Goal: Information Seeking & Learning: Learn about a topic

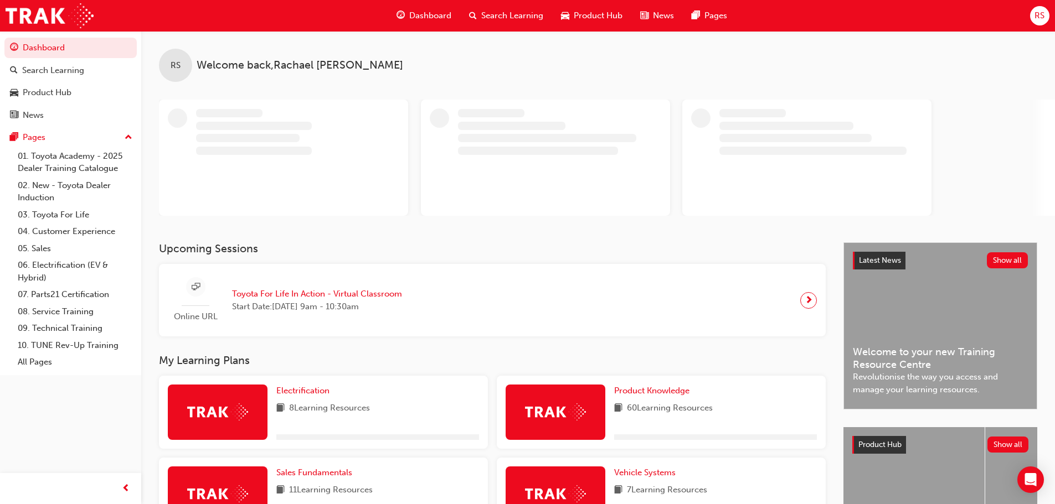
click at [515, 19] on span "Search Learning" at bounding box center [512, 15] width 62 height 13
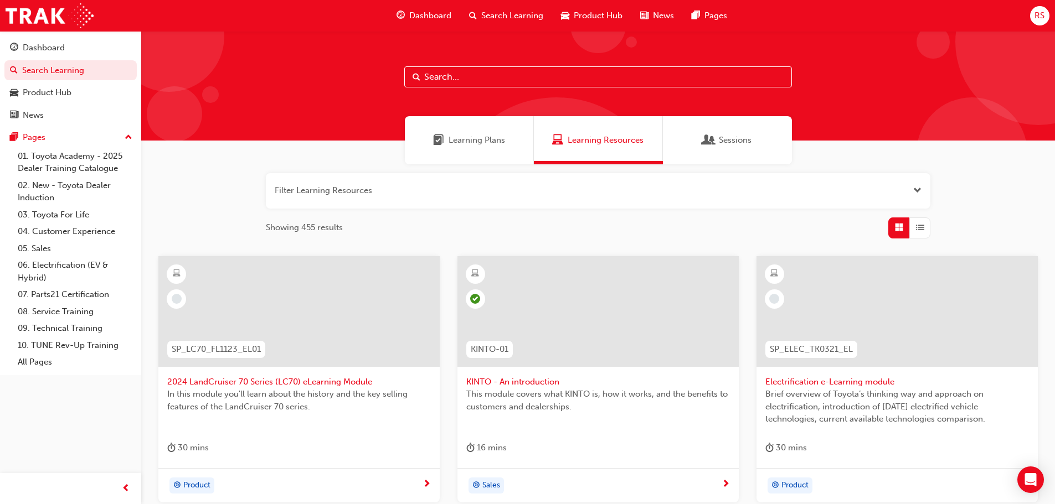
click at [714, 131] on div "Sessions" at bounding box center [727, 140] width 129 height 48
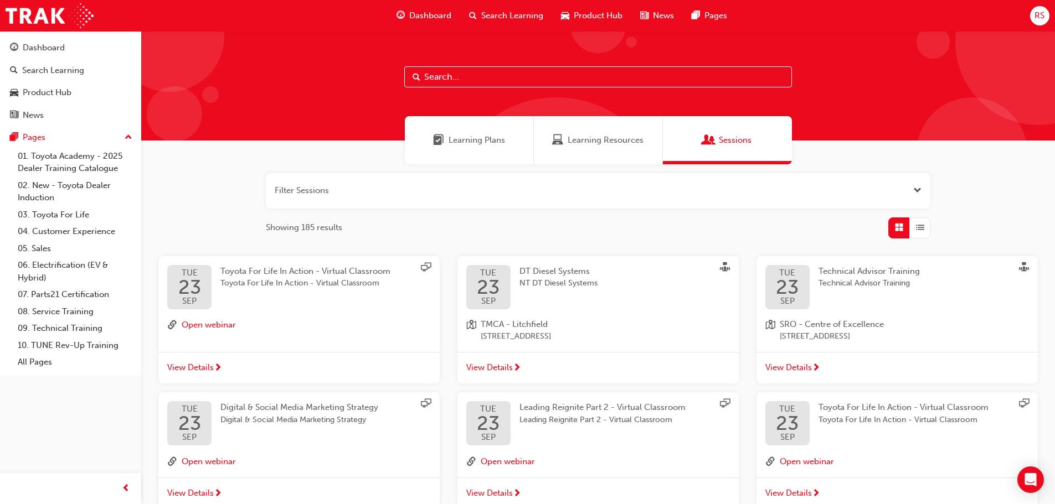
click at [475, 135] on span "Learning Plans" at bounding box center [476, 140] width 56 height 13
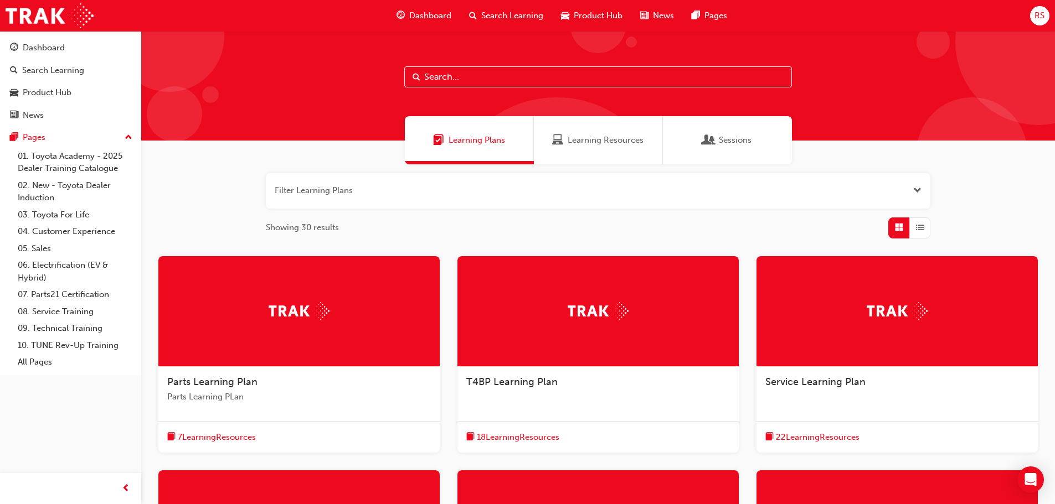
click at [550, 72] on input "text" at bounding box center [598, 76] width 388 height 21
type input "h"
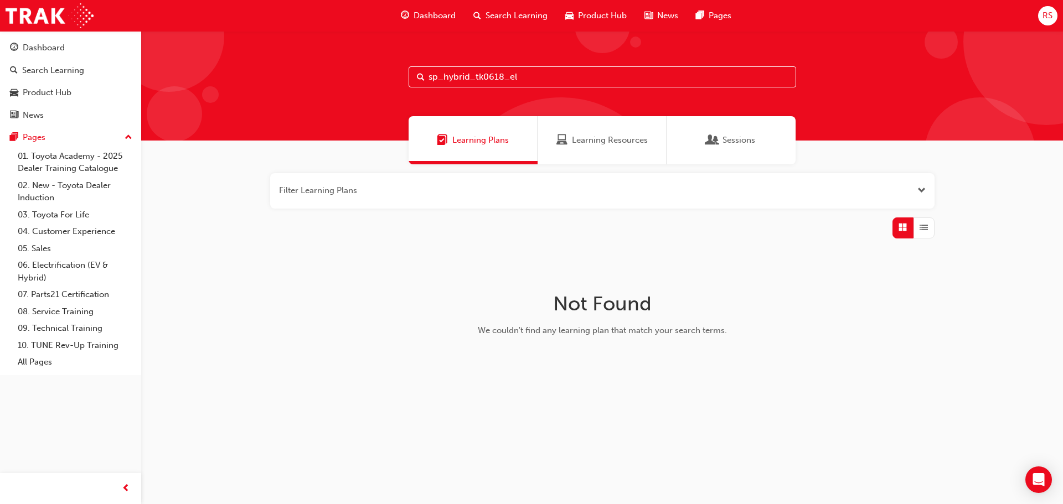
click at [518, 16] on span "Search Learning" at bounding box center [517, 15] width 62 height 13
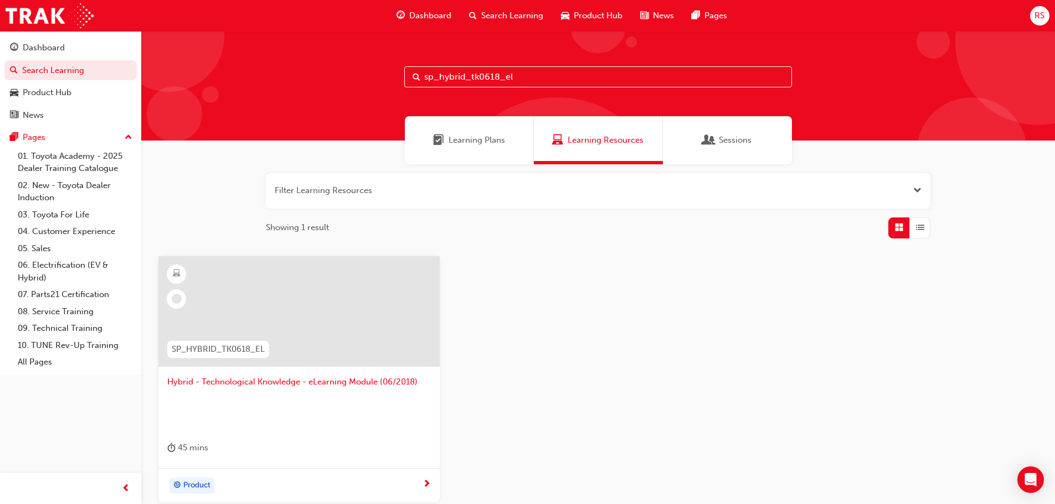
click at [520, 75] on input "sp_hybrid_tk0618_el" at bounding box center [598, 76] width 388 height 21
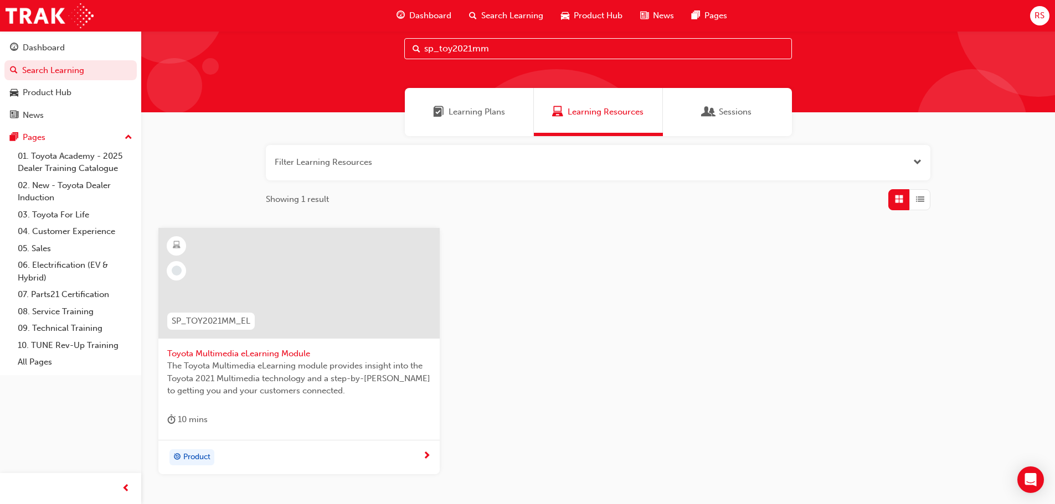
scroll to position [55, 0]
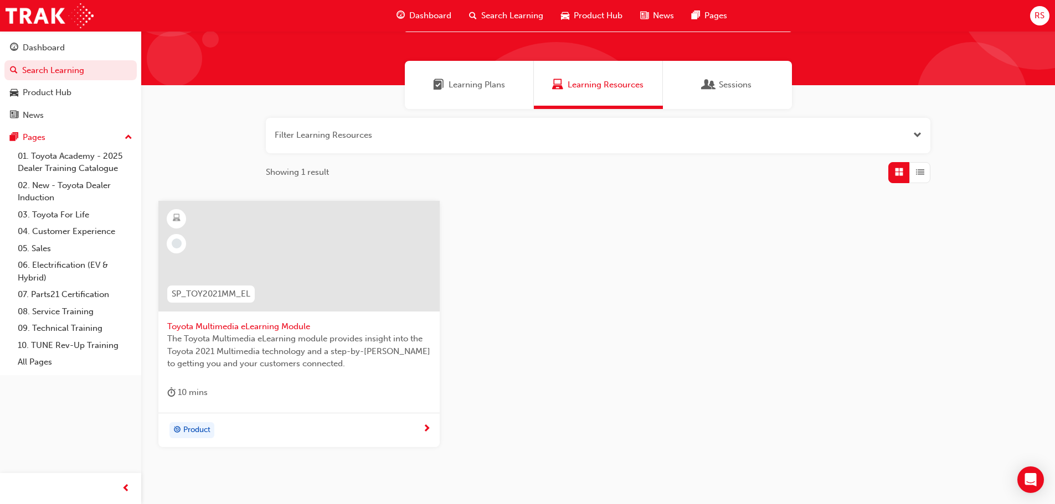
type input "sp_toy2021mm"
click at [286, 285] on div at bounding box center [298, 256] width 281 height 111
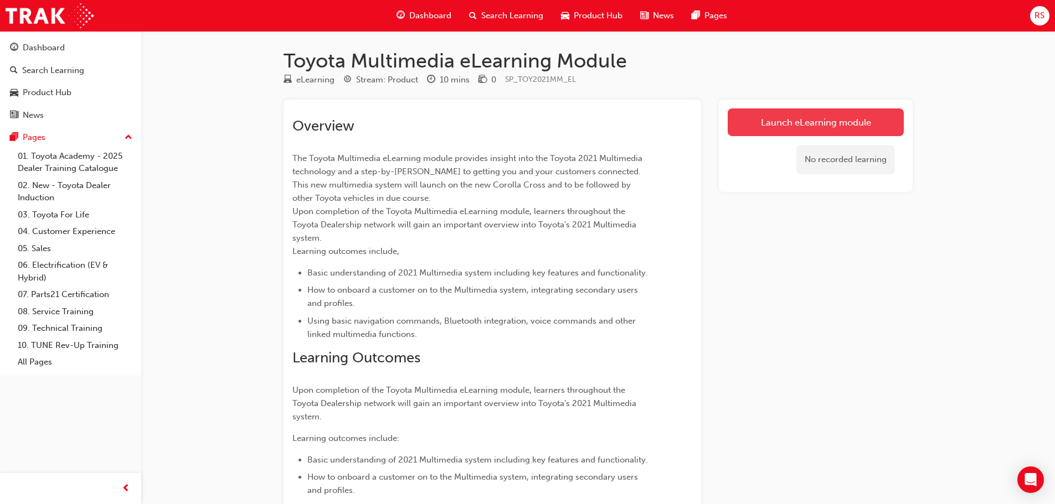
click at [847, 118] on link "Launch eLearning module" at bounding box center [815, 123] width 176 height 28
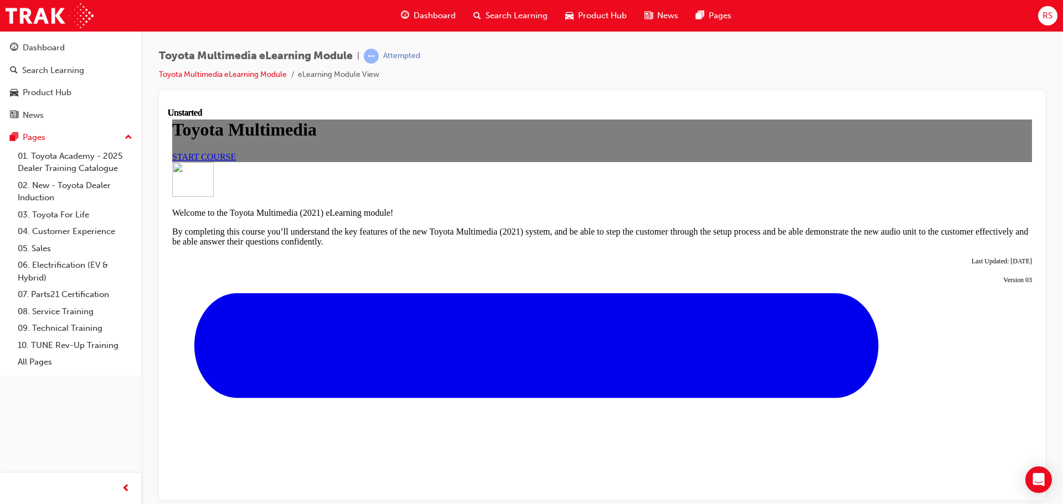
scroll to position [100, 0]
click at [236, 156] on span "START COURSE" at bounding box center [204, 156] width 64 height 9
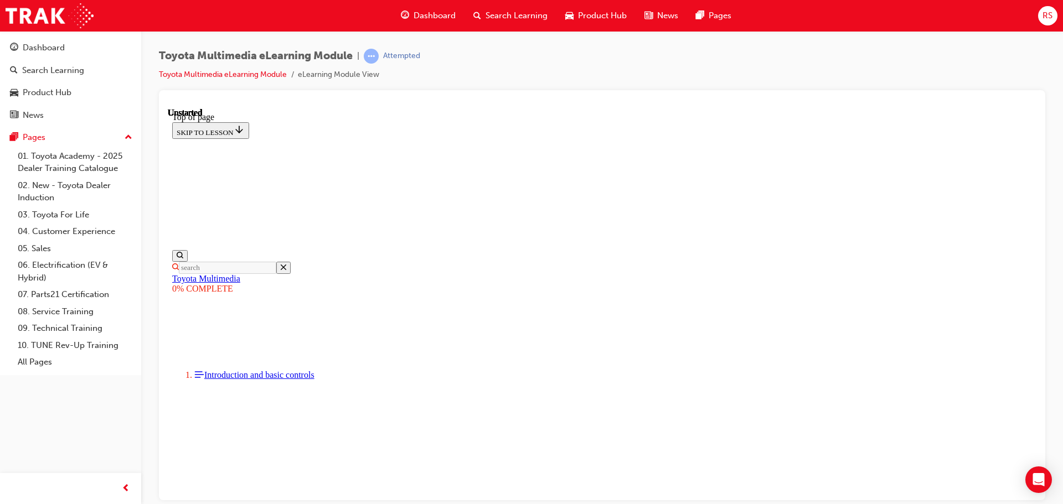
scroll to position [34, 0]
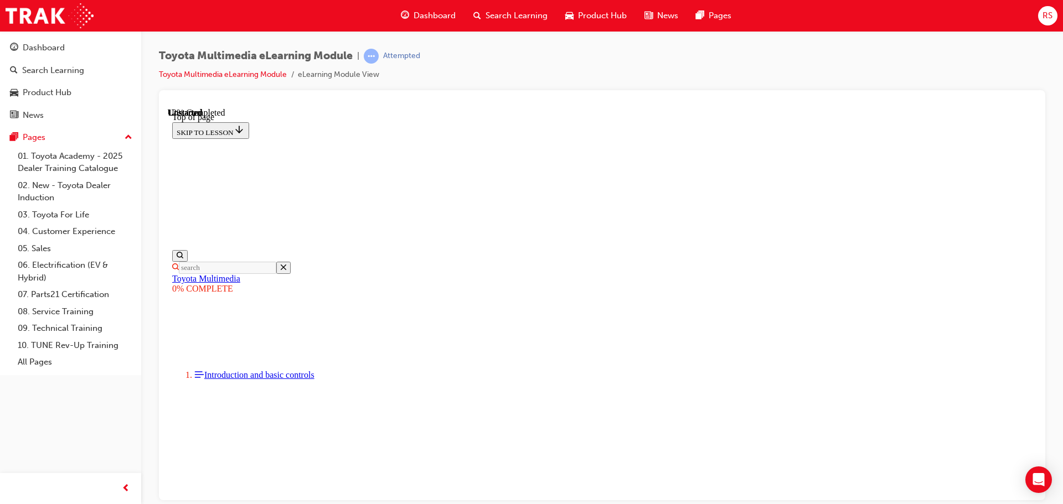
scroll to position [191, 0]
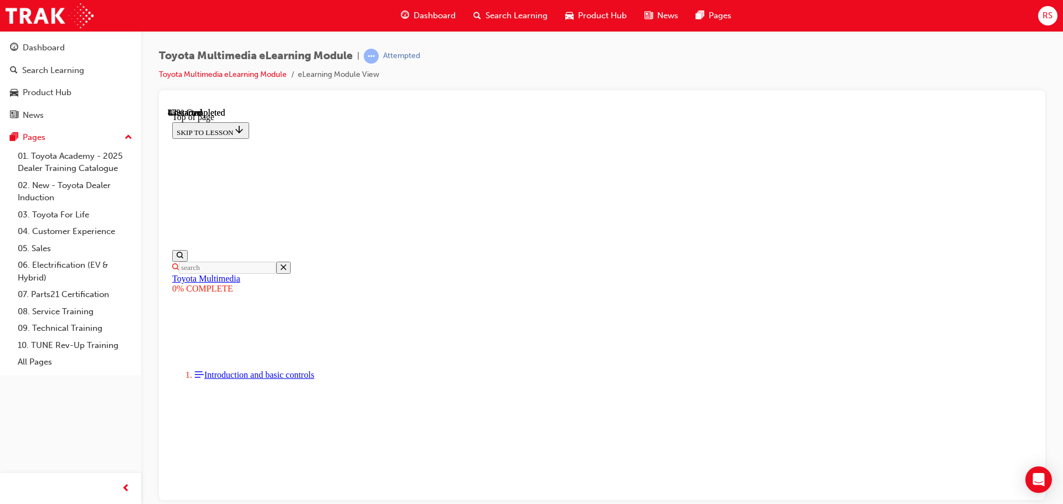
drag, startPoint x: 257, startPoint y: 244, endPoint x: 323, endPoint y: 245, distance: 65.9
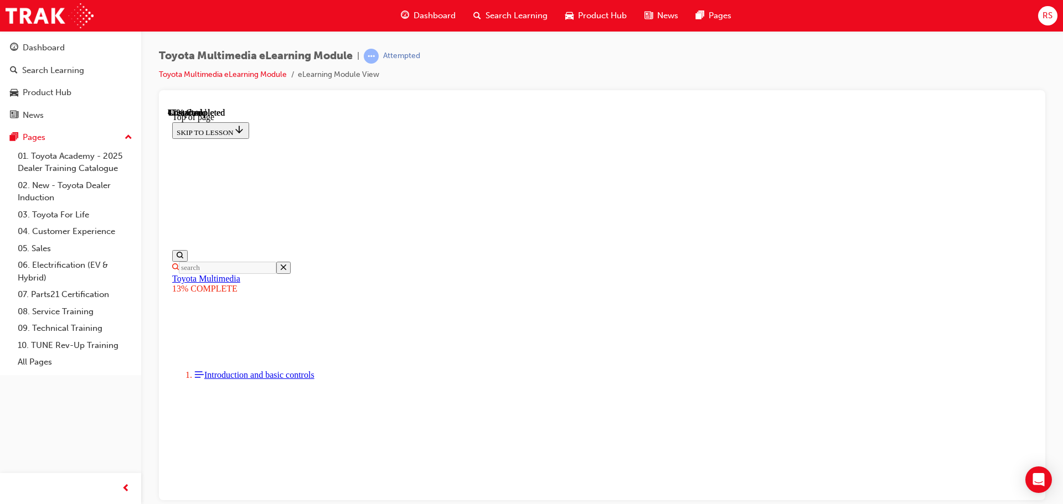
drag, startPoint x: 725, startPoint y: 232, endPoint x: 849, endPoint y: 426, distance: 230.2
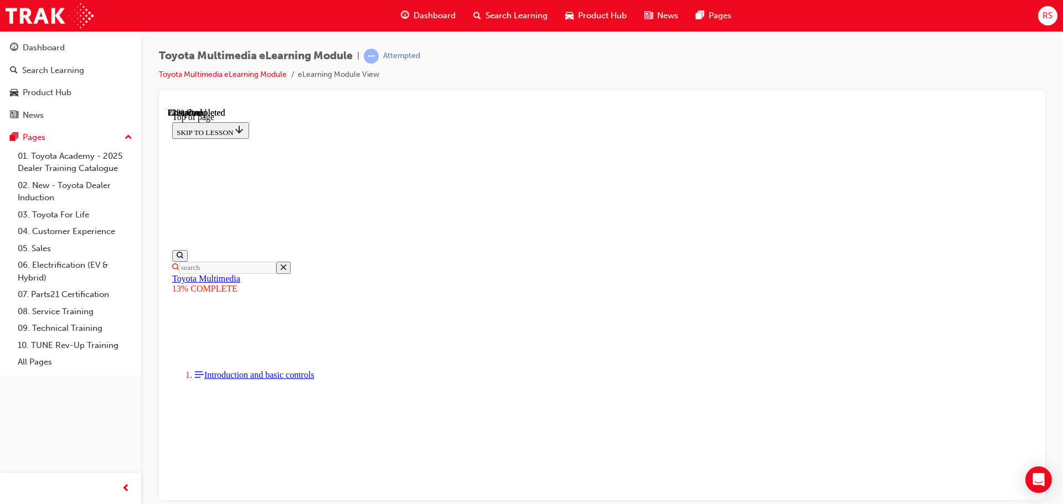
drag, startPoint x: 662, startPoint y: 202, endPoint x: 664, endPoint y: 209, distance: 7.5
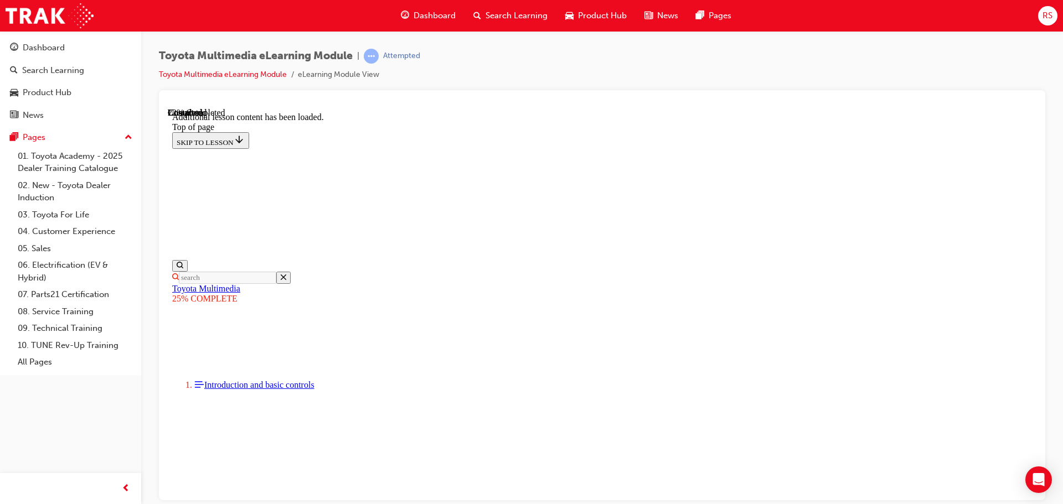
scroll to position [34, 0]
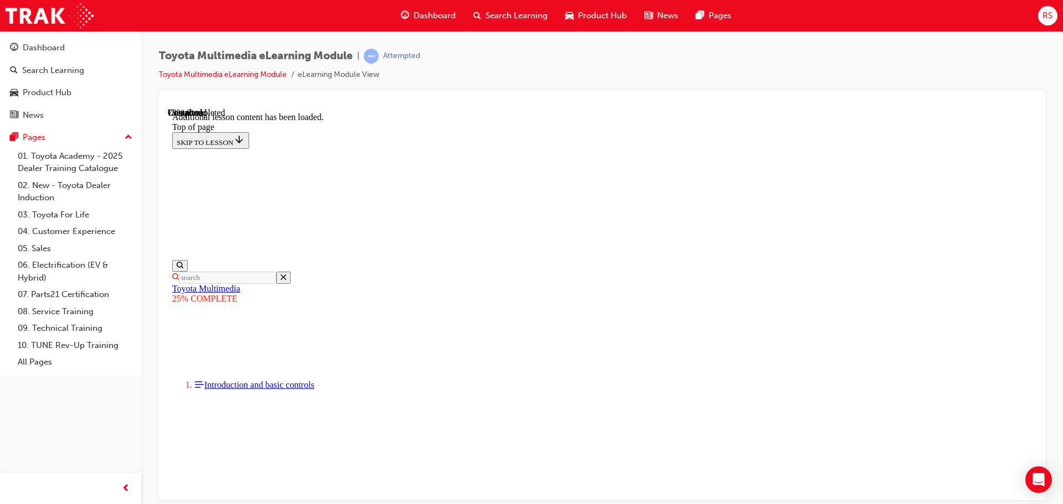
drag, startPoint x: 565, startPoint y: 290, endPoint x: 851, endPoint y: 371, distance: 298.1
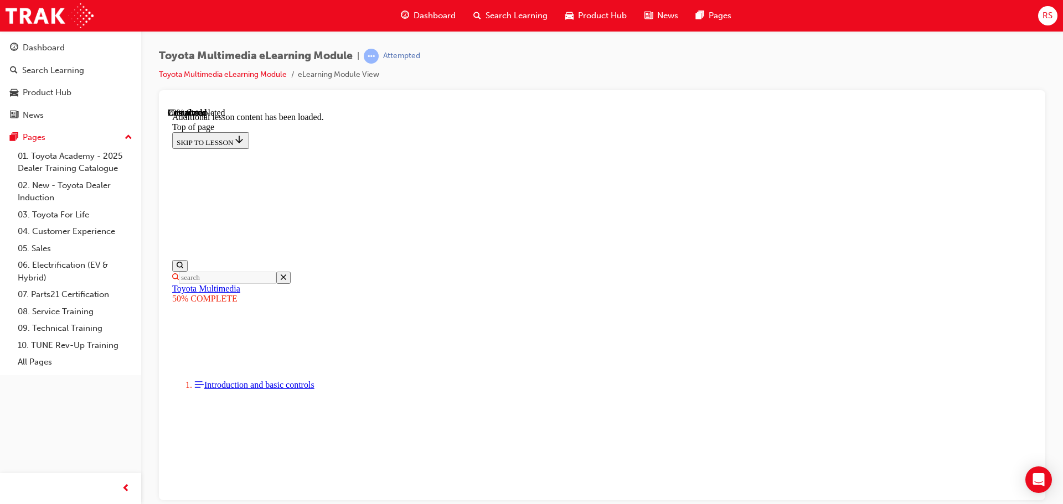
scroll to position [89, 0]
drag, startPoint x: 774, startPoint y: 266, endPoint x: 909, endPoint y: 448, distance: 227.2
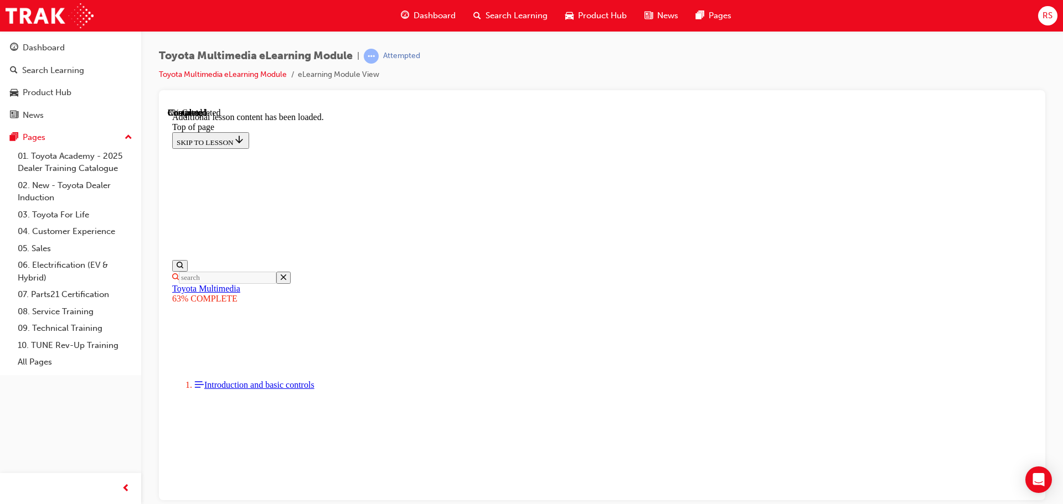
scroll to position [89, 0]
drag, startPoint x: 500, startPoint y: 217, endPoint x: 893, endPoint y: 325, distance: 407.6
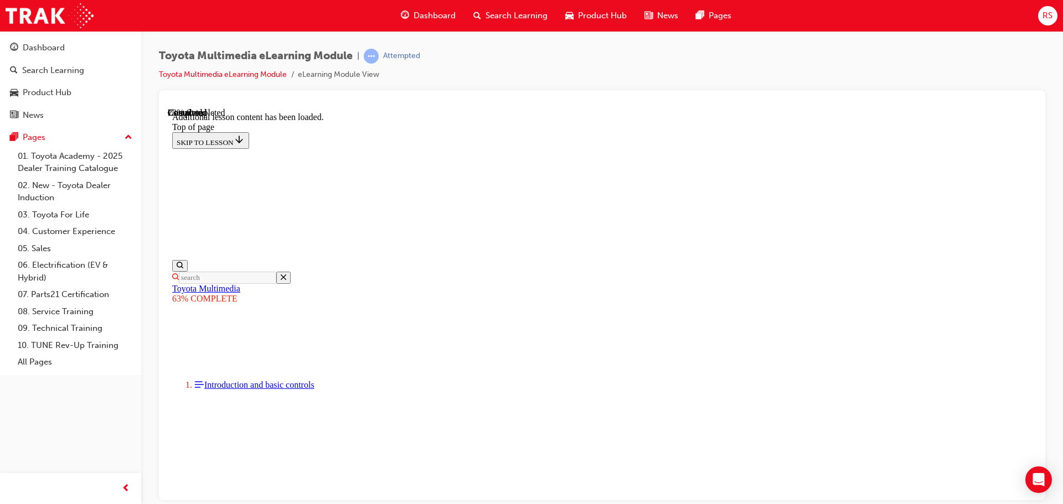
scroll to position [409, 0]
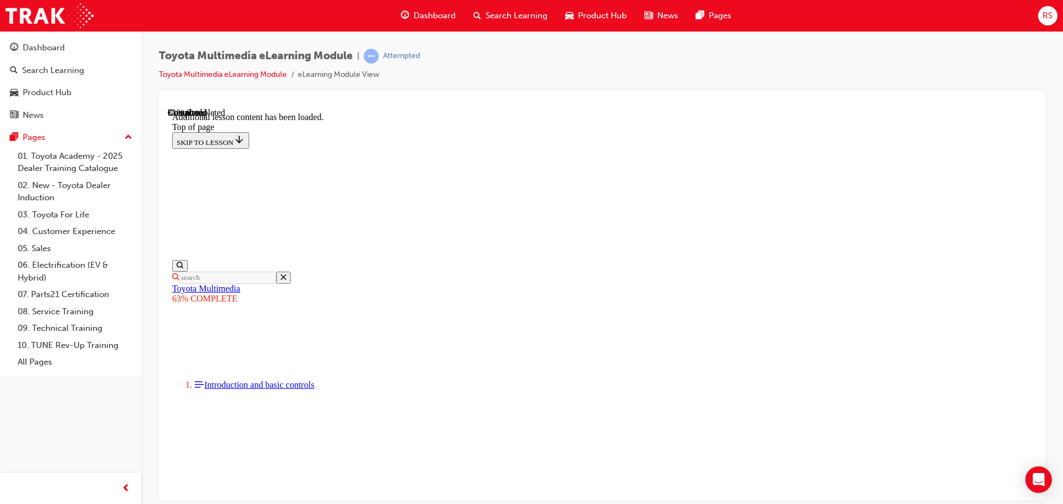
scroll to position [741, 0]
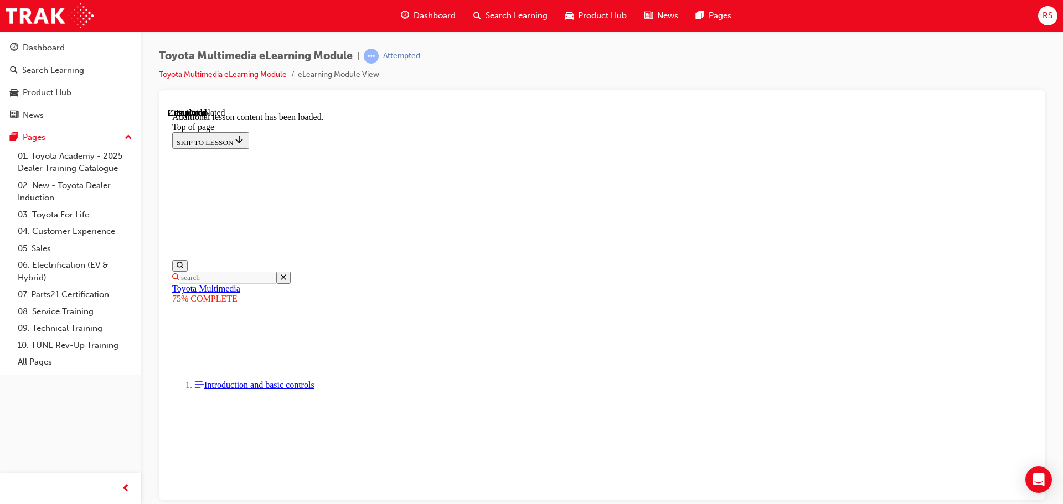
drag, startPoint x: 562, startPoint y: 352, endPoint x: 890, endPoint y: 395, distance: 331.1
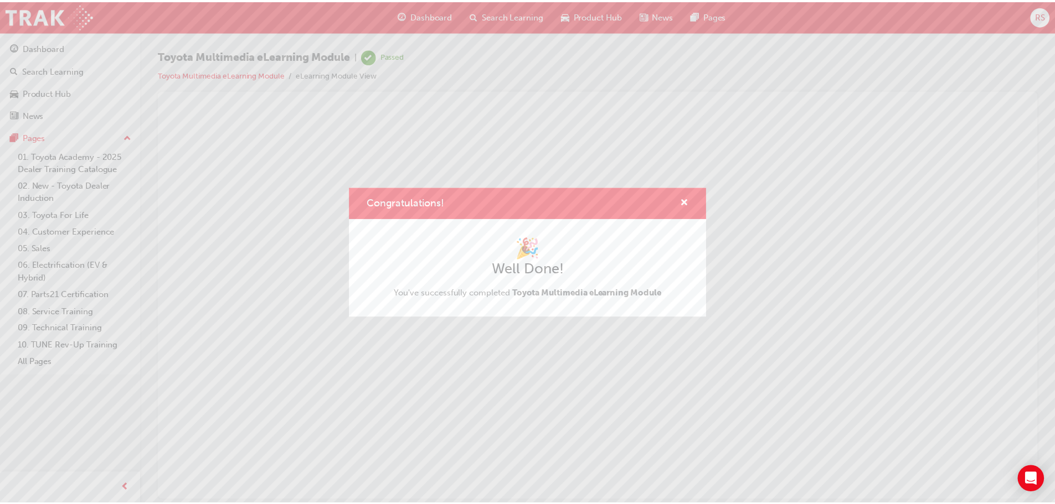
scroll to position [0, 0]
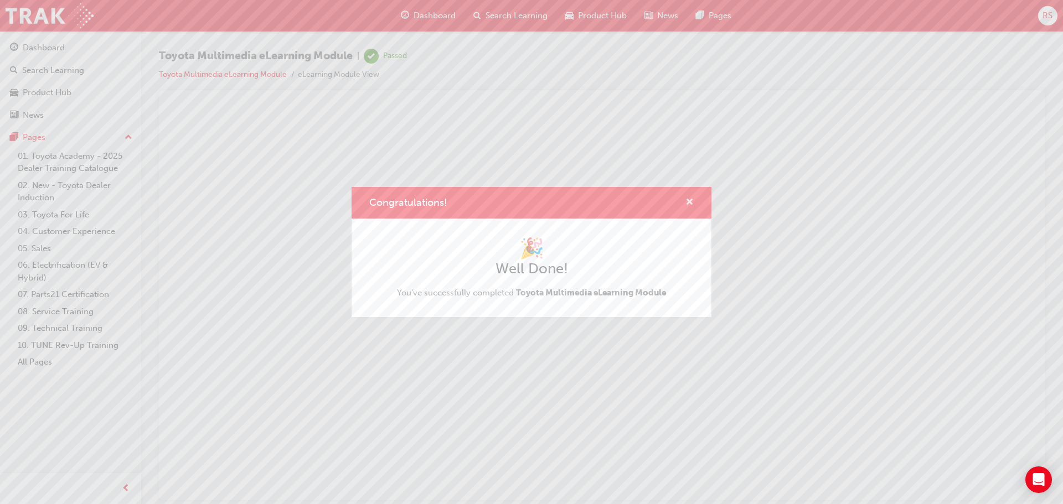
click at [691, 202] on span "cross-icon" at bounding box center [689, 203] width 8 height 10
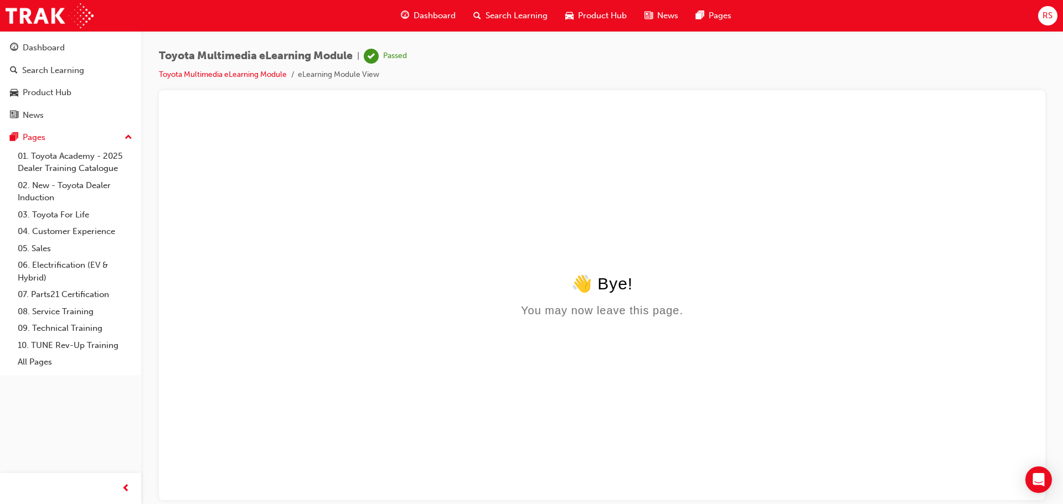
click at [487, 15] on span "Search Learning" at bounding box center [517, 15] width 62 height 13
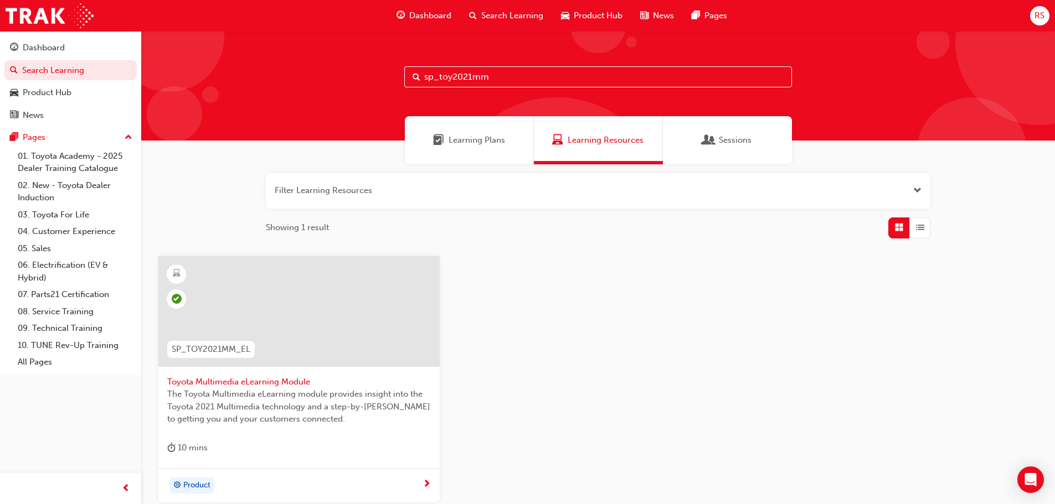
click at [441, 13] on span "Dashboard" at bounding box center [430, 15] width 42 height 13
